Goal: Navigation & Orientation: Find specific page/section

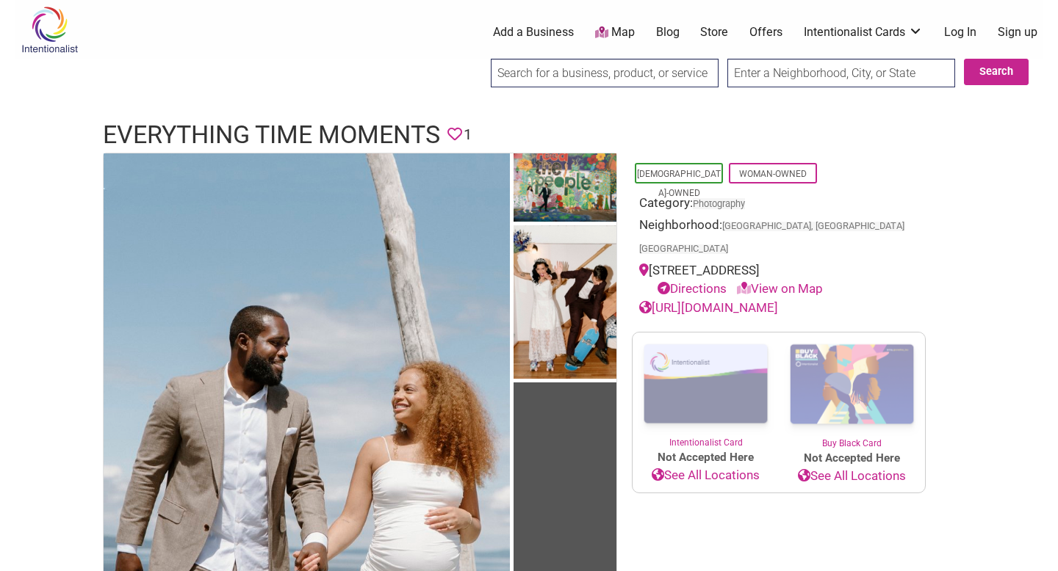
click at [621, 32] on link "Map" at bounding box center [615, 32] width 40 height 17
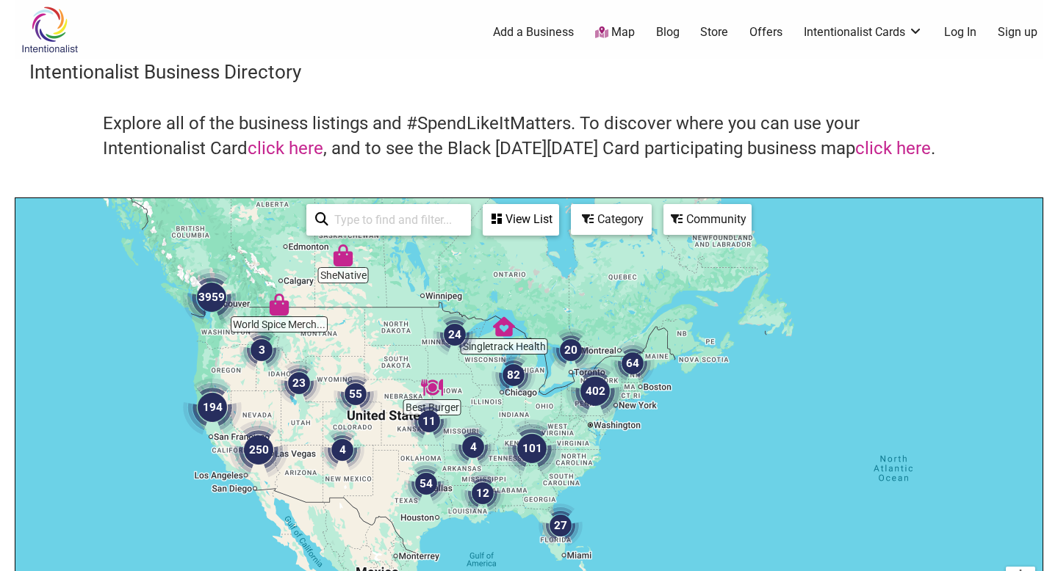
drag, startPoint x: 751, startPoint y: 484, endPoint x: 477, endPoint y: 389, distance: 289.9
click at [479, 390] on div "To navigate, press the arrow keys." at bounding box center [528, 483] width 1027 height 571
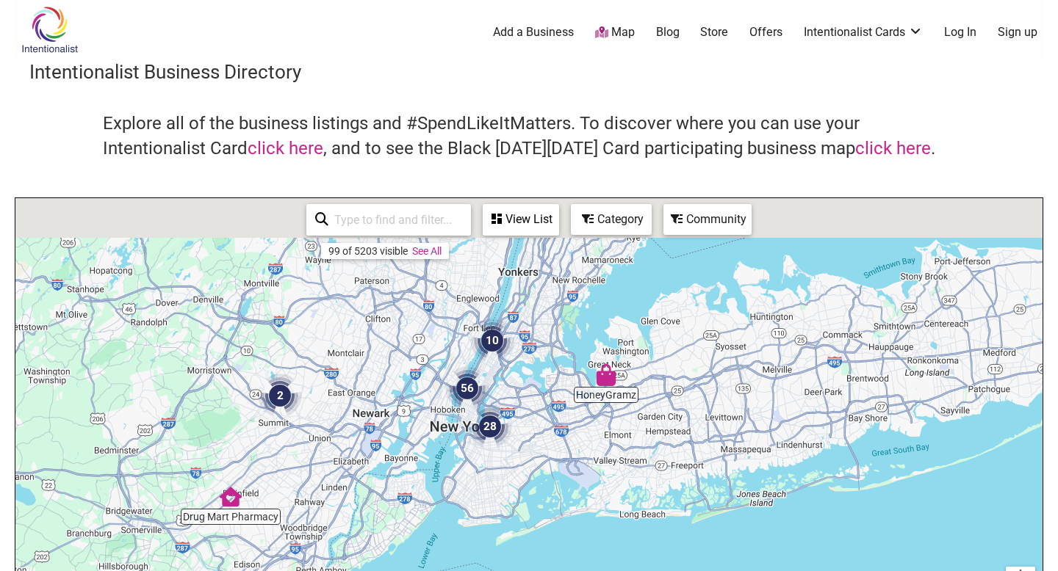
drag, startPoint x: 433, startPoint y: 369, endPoint x: 599, endPoint y: 529, distance: 230.6
click at [599, 529] on div "To navigate, press the arrow keys." at bounding box center [528, 483] width 1027 height 571
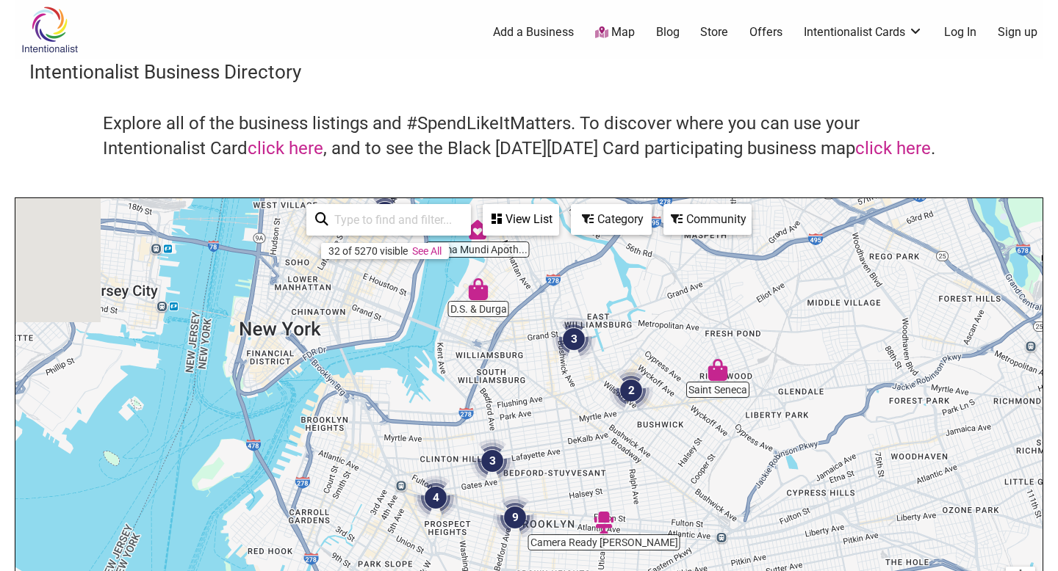
drag, startPoint x: 436, startPoint y: 503, endPoint x: 791, endPoint y: 286, distance: 416.7
click at [791, 286] on div "To navigate, press the arrow keys." at bounding box center [528, 483] width 1027 height 571
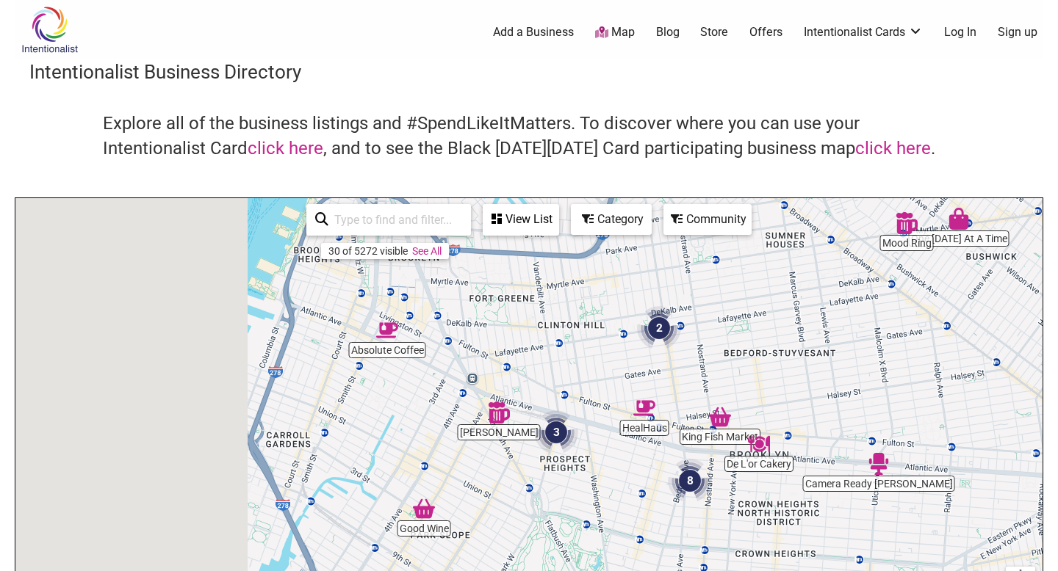
drag, startPoint x: 484, startPoint y: 485, endPoint x: 779, endPoint y: 290, distance: 353.4
click at [782, 290] on div "To navigate, press the arrow keys." at bounding box center [528, 483] width 1027 height 571
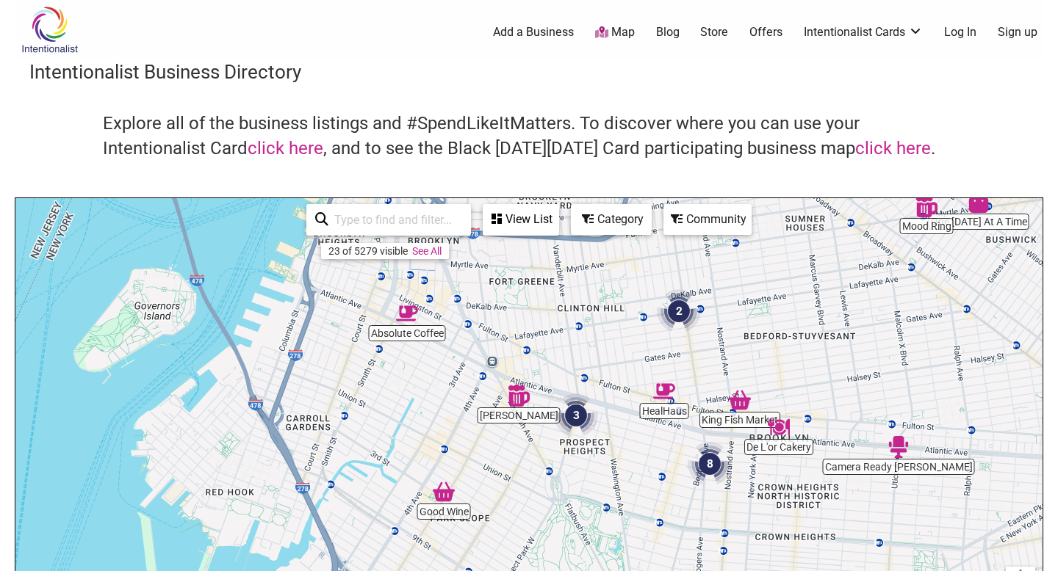
click at [407, 318] on img "Absolute Coffee" at bounding box center [407, 314] width 22 height 22
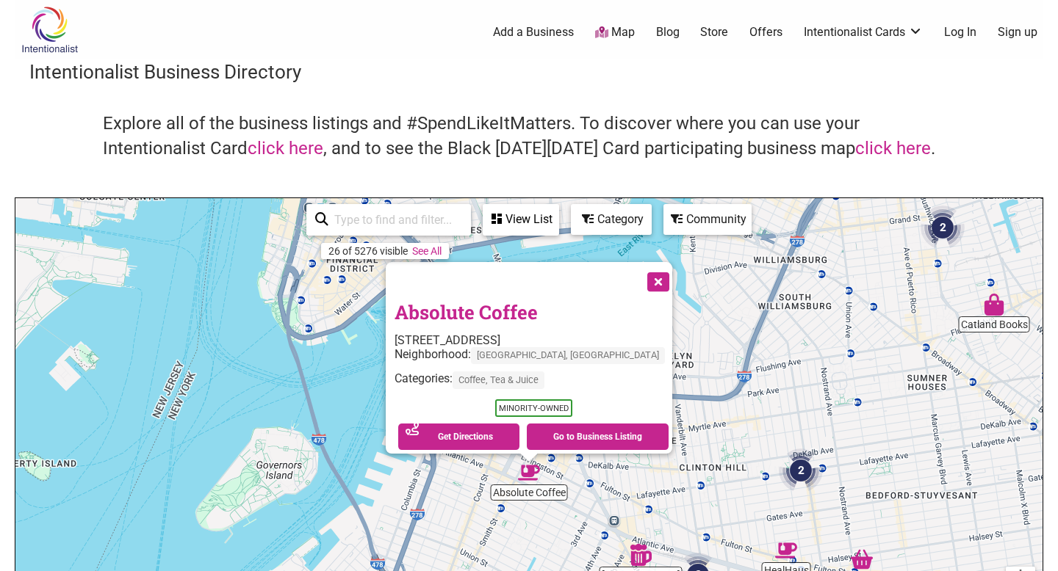
click at [384, 394] on div "To navigate, press the arrow keys. Absolute Coffee [STREET_ADDRESS] Neighborhoo…" at bounding box center [528, 483] width 1027 height 571
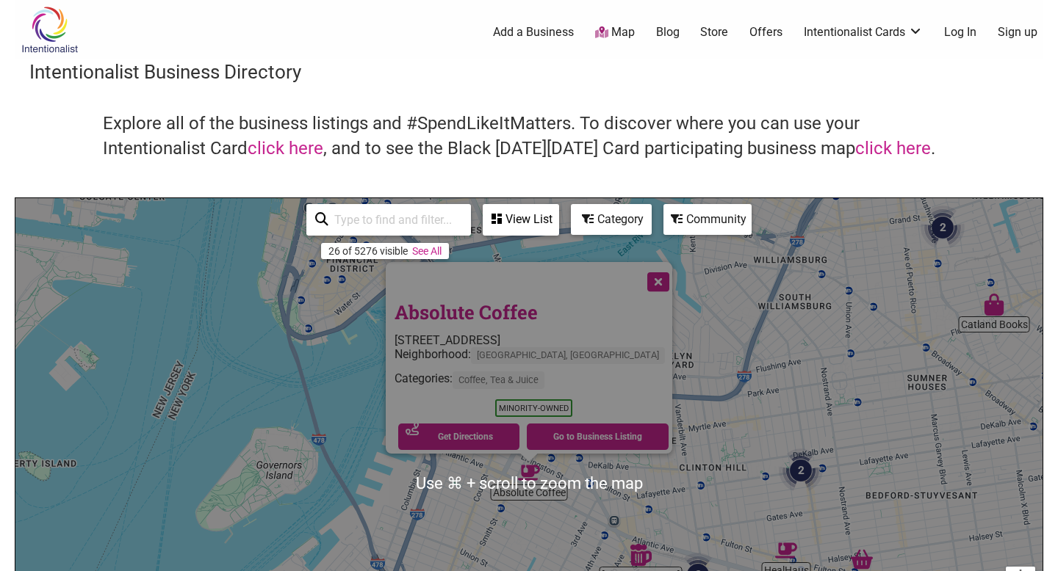
click at [638, 272] on button "Close" at bounding box center [656, 280] width 37 height 37
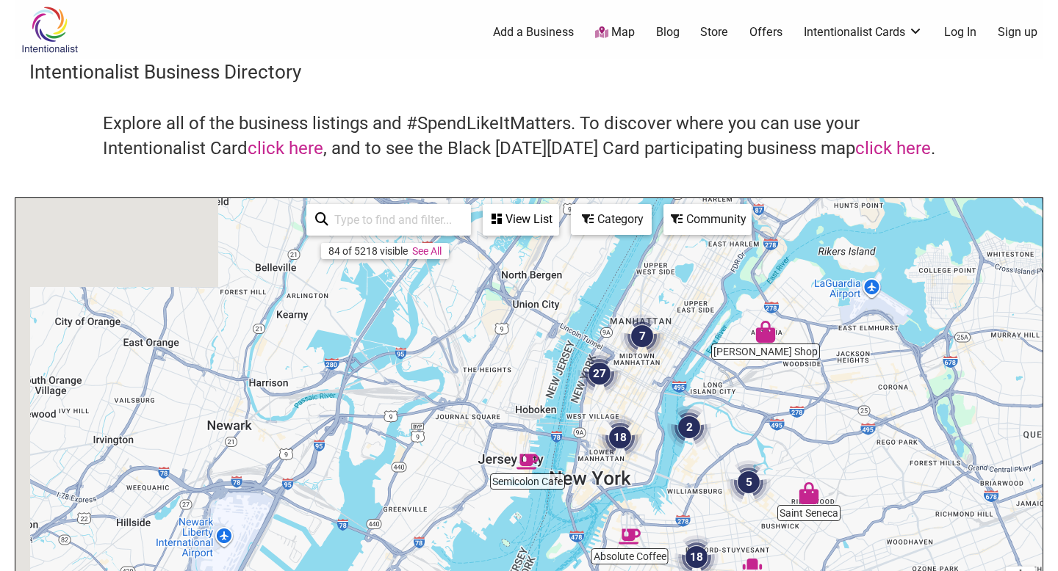
drag, startPoint x: 663, startPoint y: 372, endPoint x: 679, endPoint y: 508, distance: 136.1
click at [679, 508] on div "To navigate, press the arrow keys." at bounding box center [528, 483] width 1027 height 571
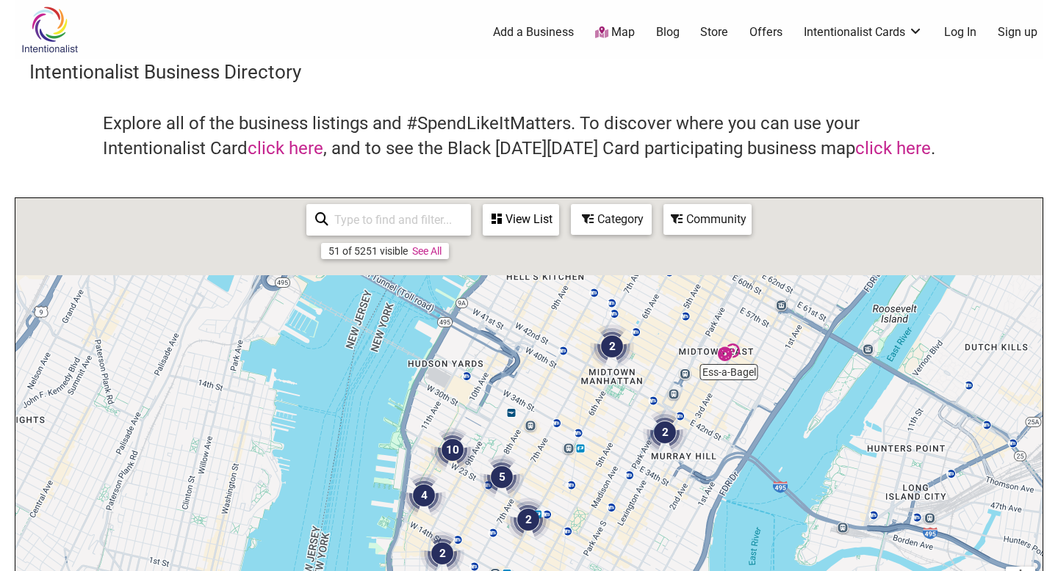
drag, startPoint x: 551, startPoint y: 312, endPoint x: 579, endPoint y: 527, distance: 216.4
click at [579, 527] on div "To navigate, press the arrow keys." at bounding box center [528, 483] width 1027 height 571
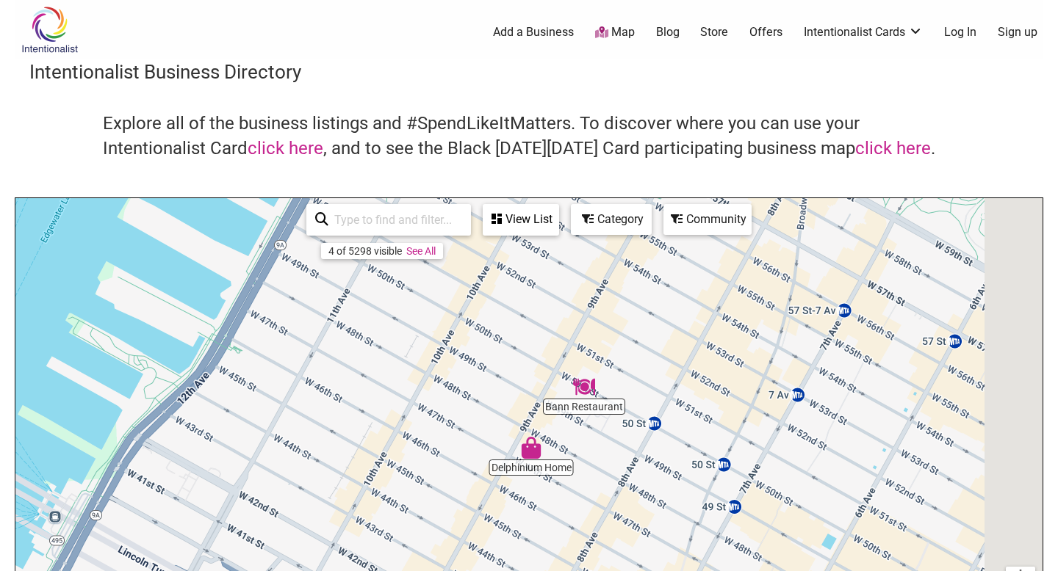
drag, startPoint x: 680, startPoint y: 376, endPoint x: 555, endPoint y: 530, distance: 198.4
click at [555, 530] on div "To navigate, press the arrow keys." at bounding box center [528, 483] width 1027 height 571
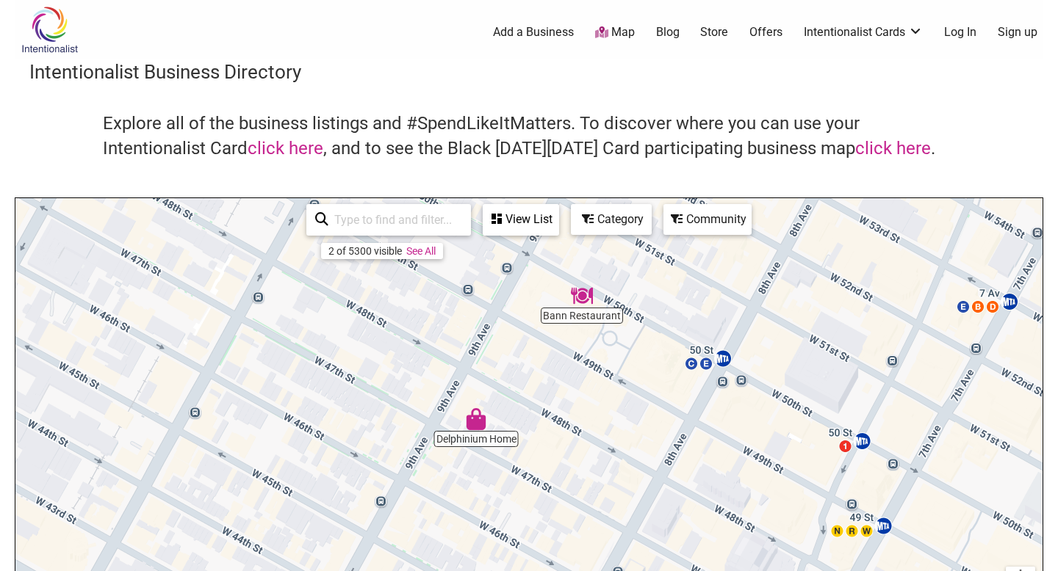
click at [480, 424] on img "Delphinium Home" at bounding box center [476, 419] width 22 height 22
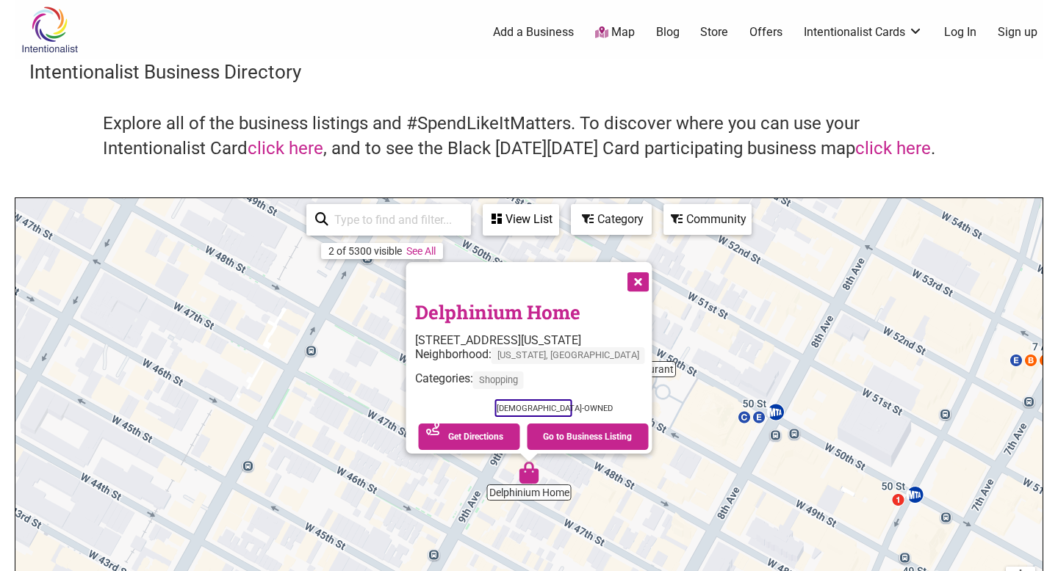
click at [639, 480] on div "To navigate, press the arrow keys. Delphinium Home [STREET_ADDRESS][US_STATE] N…" at bounding box center [528, 483] width 1027 height 571
click at [626, 272] on button "Close" at bounding box center [636, 280] width 37 height 37
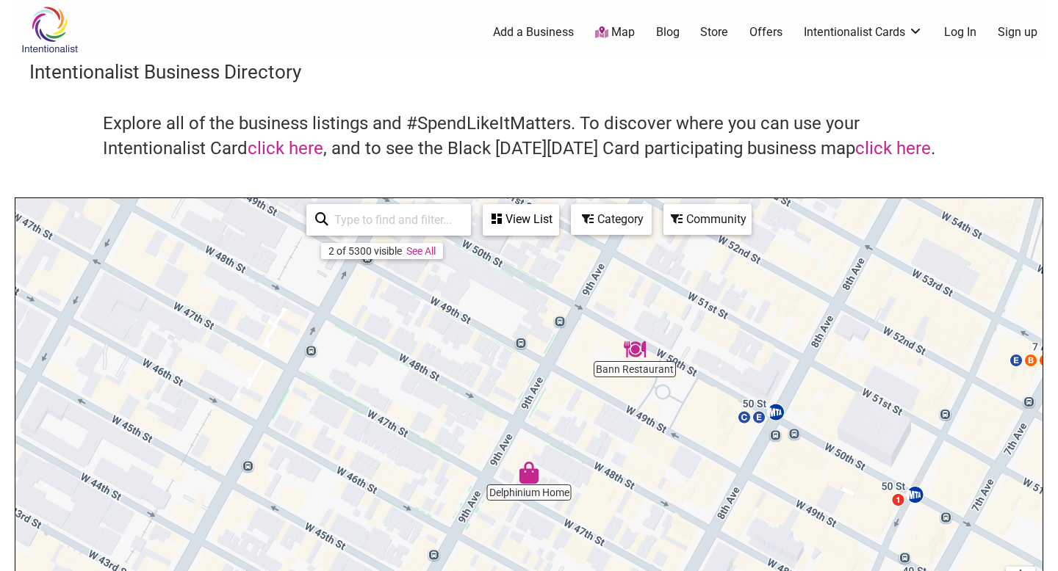
click at [639, 351] on img "Bann Restaurant" at bounding box center [635, 350] width 22 height 22
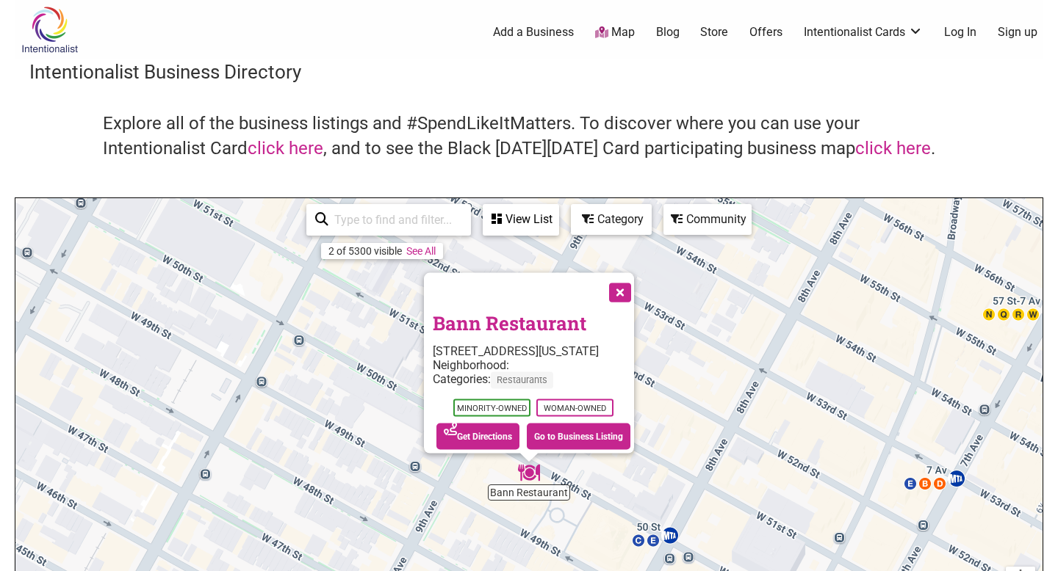
click at [532, 361] on div "Neighborhood:" at bounding box center [533, 365] width 201 height 14
click at [566, 424] on link "Go to Business Listing" at bounding box center [579, 437] width 104 height 26
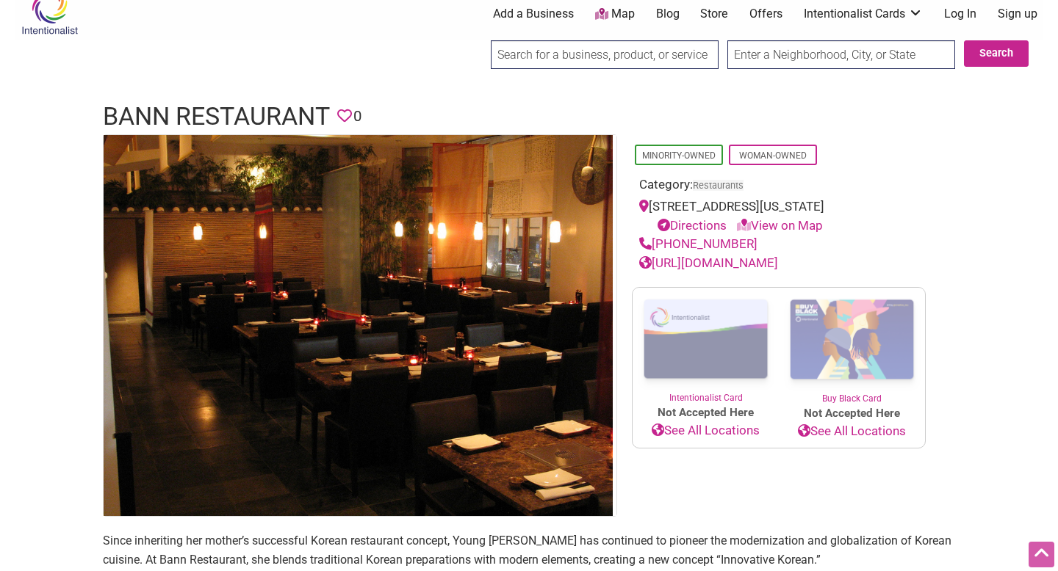
scroll to position [12, 0]
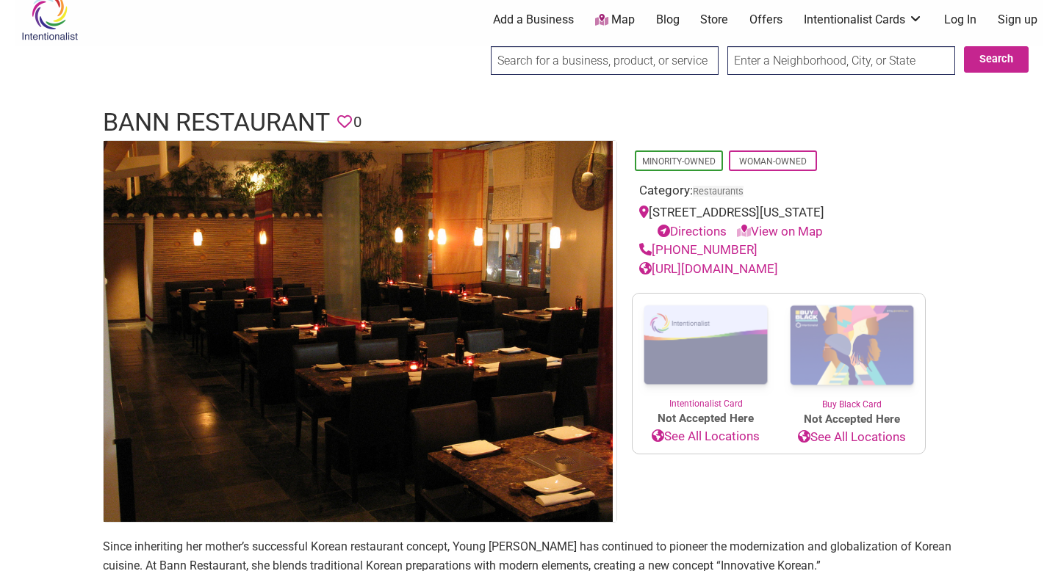
click at [716, 267] on link "[URL][DOMAIN_NAME]" at bounding box center [708, 268] width 139 height 15
click at [114, 118] on h1 "Bann Restaurant" at bounding box center [216, 122] width 227 height 35
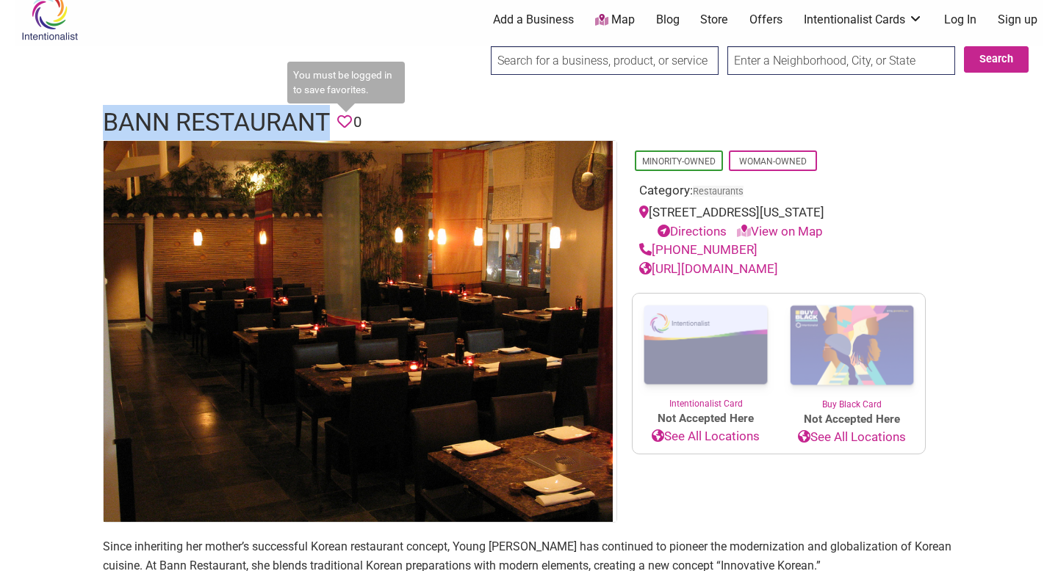
drag, startPoint x: 101, startPoint y: 120, endPoint x: 337, endPoint y: 115, distance: 236.6
click at [337, 115] on div "Bann Restaurant Favorite 0" at bounding box center [528, 122] width 881 height 35
copy h1 "Bann Restaurant"
